Goal: Task Accomplishment & Management: Use online tool/utility

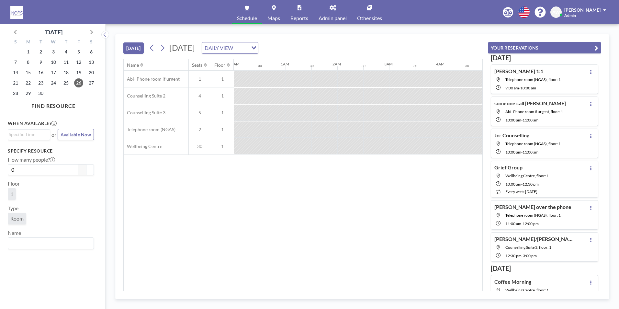
scroll to position [0, 415]
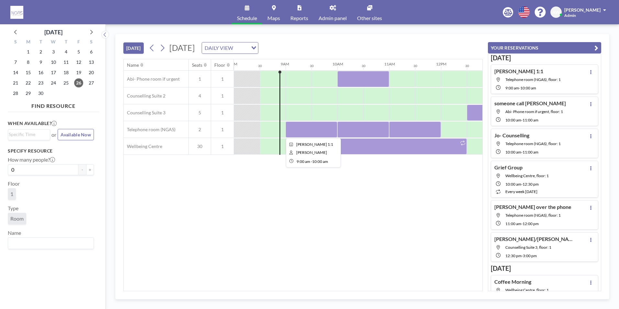
click at [302, 129] on div at bounding box center [312, 129] width 52 height 16
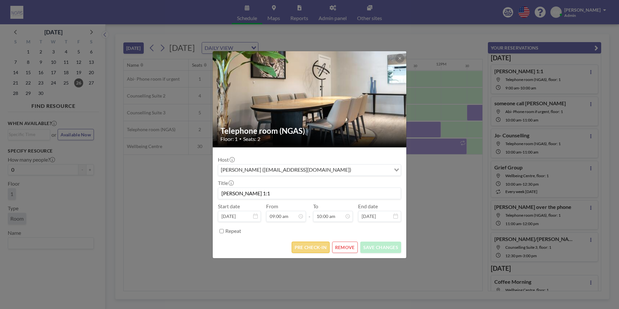
click at [310, 250] on button "PRE CHECK-IN" at bounding box center [311, 247] width 38 height 11
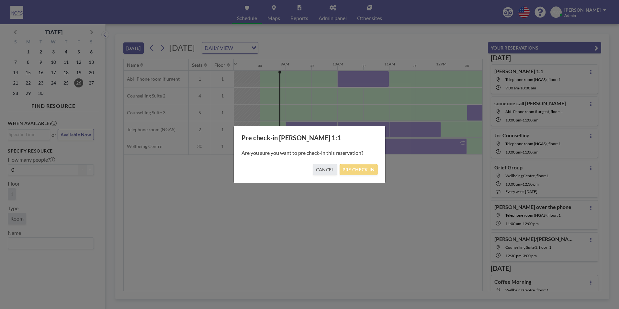
click at [350, 170] on button "PRE CHECK-IN" at bounding box center [359, 169] width 38 height 11
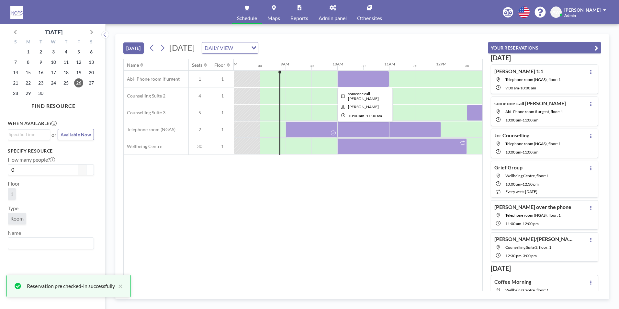
click at [344, 78] on div at bounding box center [363, 79] width 52 height 16
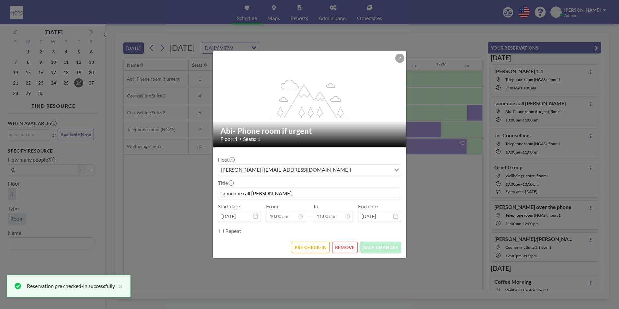
scroll to position [254, 0]
click at [321, 247] on button "PRE CHECK-IN" at bounding box center [311, 247] width 38 height 11
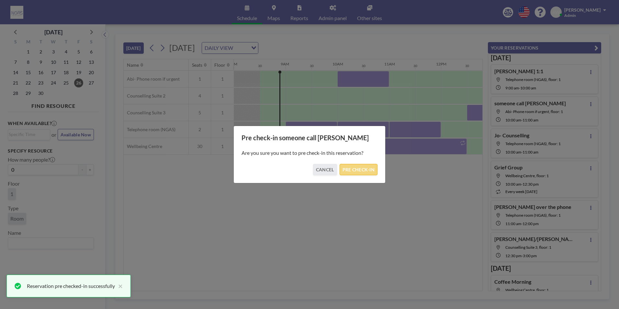
click at [354, 173] on button "PRE CHECK-IN" at bounding box center [359, 169] width 38 height 11
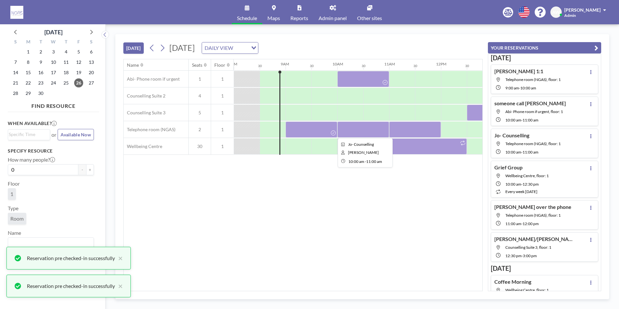
click at [366, 127] on div at bounding box center [363, 129] width 52 height 16
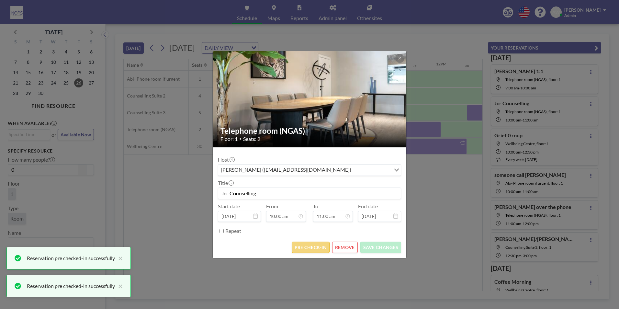
scroll to position [0, 0]
click at [325, 248] on button "PRE CHECK-IN" at bounding box center [311, 247] width 38 height 11
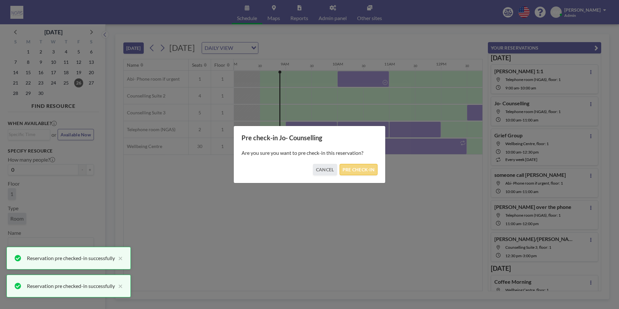
click at [353, 173] on button "PRE CHECK-IN" at bounding box center [359, 169] width 38 height 11
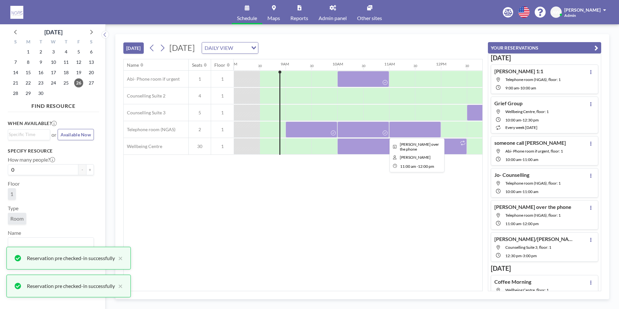
click at [406, 134] on div at bounding box center [415, 129] width 52 height 16
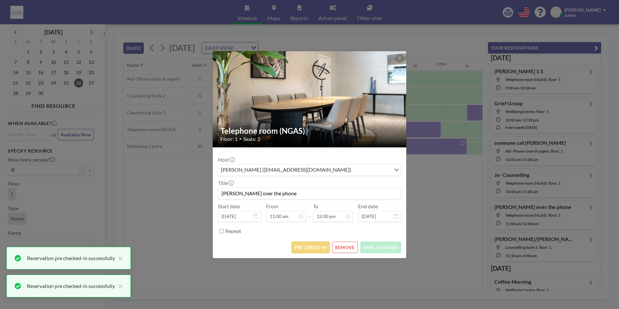
click at [311, 247] on button "PRE CHECK-IN" at bounding box center [311, 247] width 38 height 11
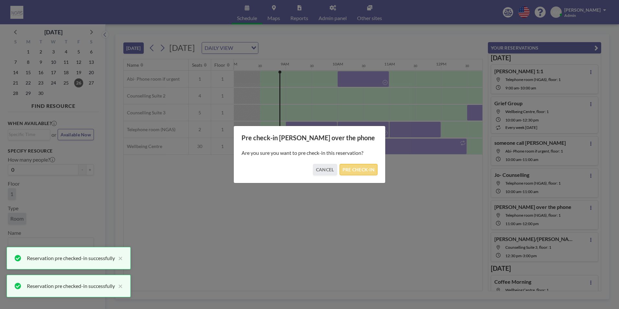
click at [369, 170] on button "PRE CHECK-IN" at bounding box center [359, 169] width 38 height 11
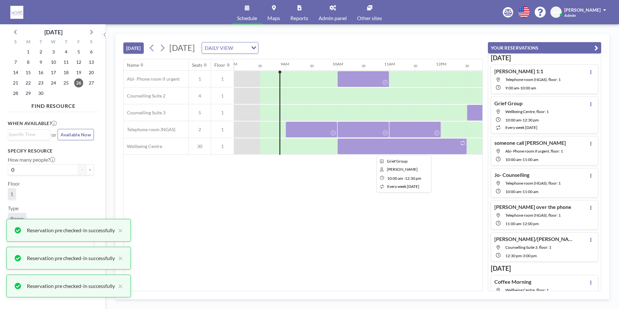
click at [380, 148] on div at bounding box center [402, 146] width 130 height 16
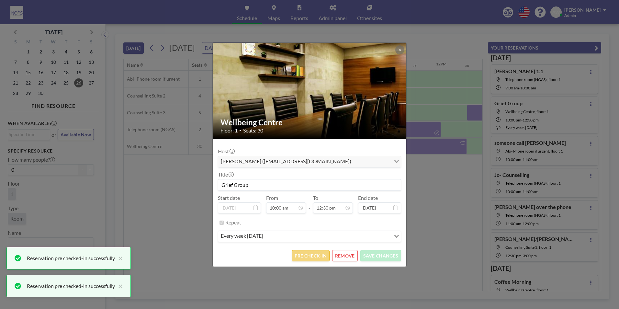
click at [312, 256] on button "PRE CHECK-IN" at bounding box center [311, 255] width 38 height 11
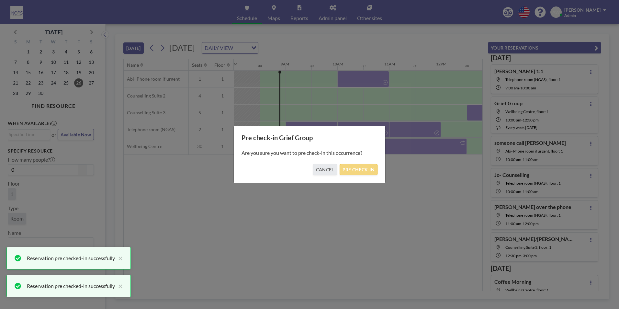
click at [359, 169] on button "PRE CHECK-IN" at bounding box center [359, 169] width 38 height 11
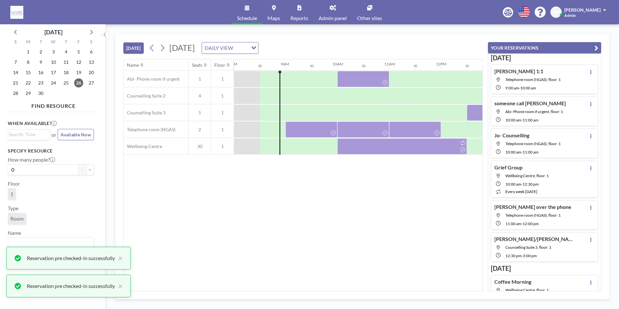
scroll to position [0, 530]
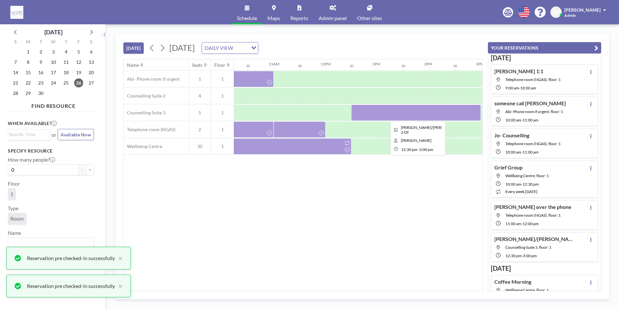
click at [400, 117] on div at bounding box center [416, 113] width 130 height 16
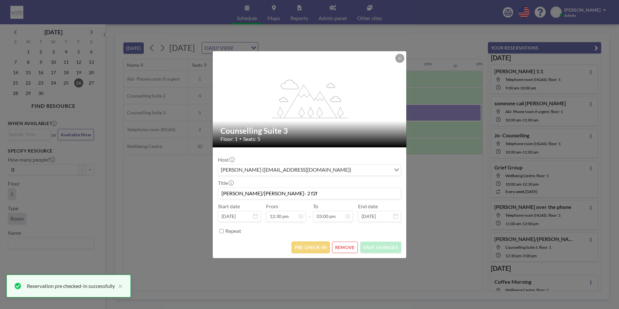
click at [310, 251] on button "PRE CHECK-IN" at bounding box center [311, 247] width 38 height 11
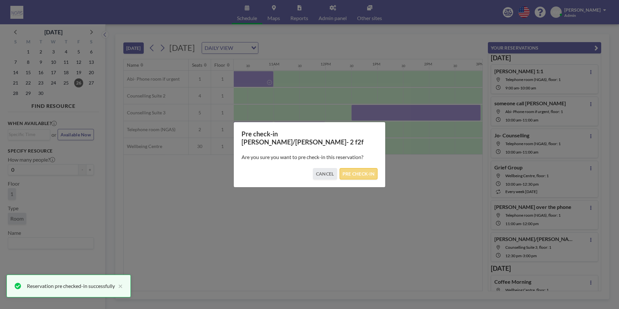
click at [358, 169] on button "PRE CHECK-IN" at bounding box center [359, 173] width 38 height 11
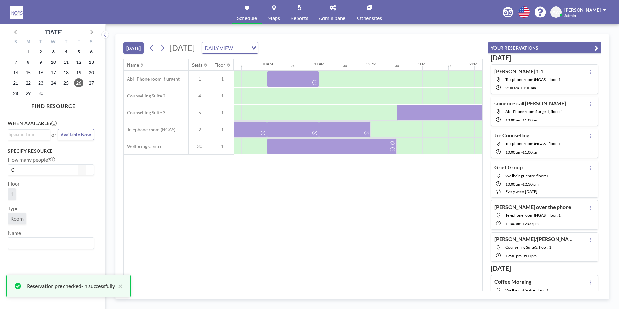
scroll to position [0, 462]
